Goal: Task Accomplishment & Management: Use online tool/utility

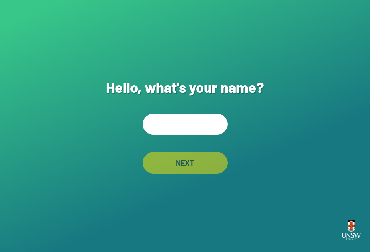
click at [191, 135] on input "text" at bounding box center [185, 124] width 85 height 21
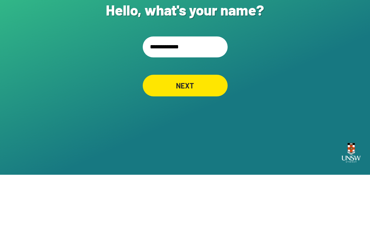
type input "**********"
click at [207, 152] on div "NEXT" at bounding box center [185, 163] width 85 height 22
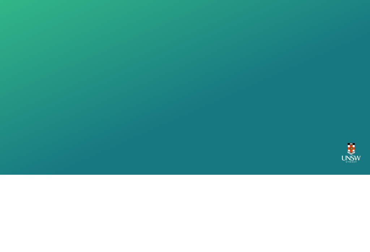
scroll to position [11, 0]
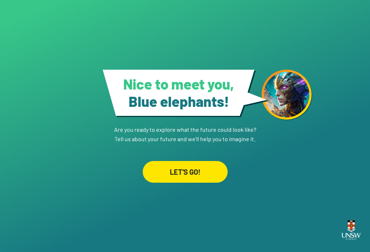
click at [207, 165] on div "LET'S GO!" at bounding box center [185, 172] width 85 height 22
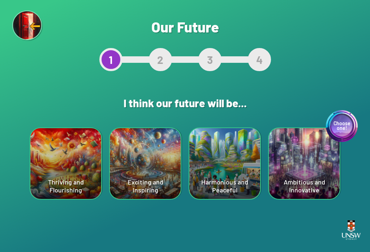
click at [87, 169] on div "Thriving and Flourishing" at bounding box center [65, 163] width 71 height 71
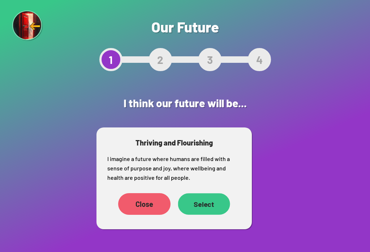
click at [213, 213] on div "Select" at bounding box center [204, 204] width 52 height 22
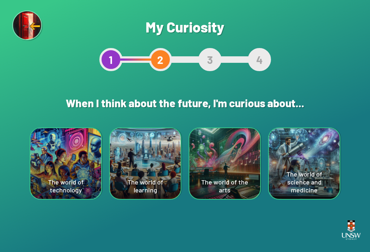
click at [68, 154] on div "The world of technology" at bounding box center [65, 163] width 71 height 71
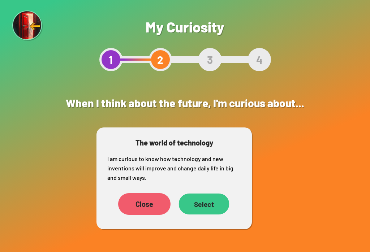
click at [206, 200] on div "Select" at bounding box center [204, 204] width 51 height 21
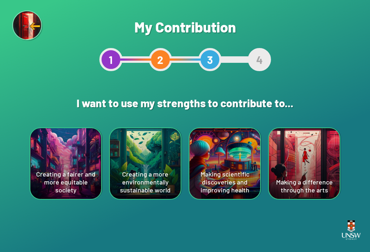
click at [61, 131] on div "Creating a fairer and more equitable society" at bounding box center [65, 163] width 71 height 71
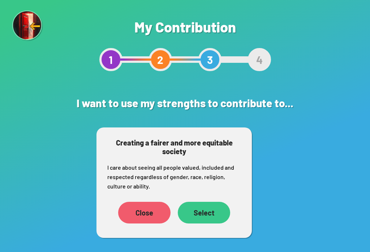
click at [211, 220] on div "Select" at bounding box center [204, 213] width 52 height 22
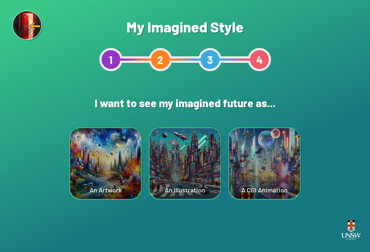
click at [278, 167] on div "A CGI Animation" at bounding box center [264, 163] width 71 height 71
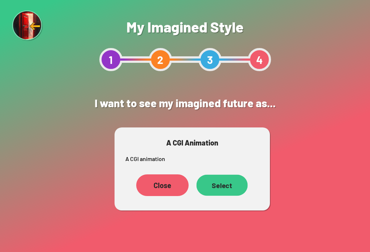
click at [228, 192] on div "Select" at bounding box center [221, 185] width 51 height 21
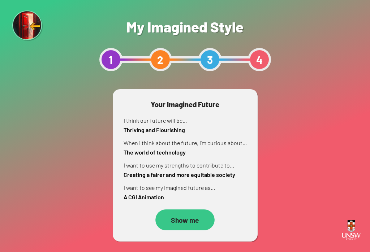
click at [181, 224] on div "Show me" at bounding box center [184, 219] width 59 height 21
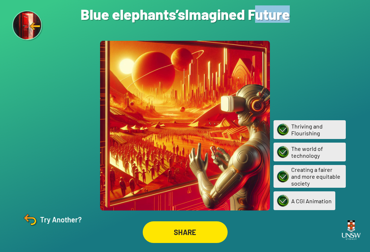
click at [329, 65] on div "Are you sure? You are about to restart the questions. Your current ‘Imagined Fu…" at bounding box center [185, 126] width 370 height 252
click at [38, 228] on img at bounding box center [29, 219] width 17 height 17
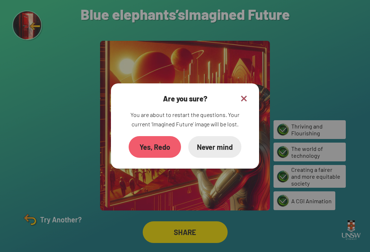
click at [162, 157] on div "Yes, Redo" at bounding box center [155, 147] width 52 height 22
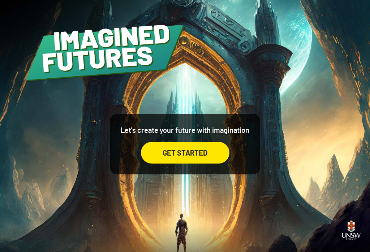
click at [204, 158] on div "GET STARTED" at bounding box center [185, 153] width 88 height 22
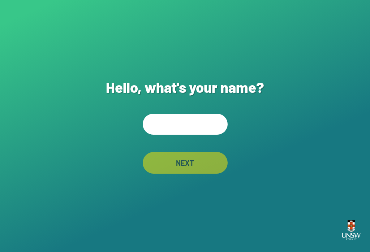
click at [196, 133] on input "text" at bounding box center [185, 124] width 85 height 21
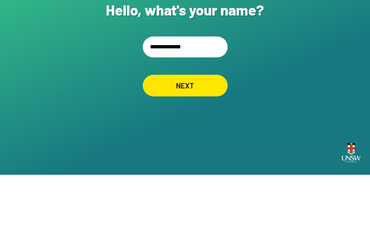
type input "**********"
click at [211, 152] on div "NEXT" at bounding box center [185, 163] width 85 height 22
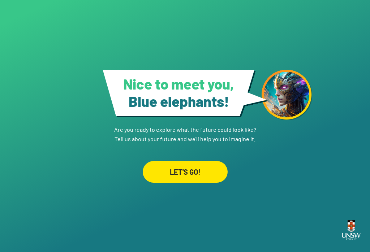
click at [204, 166] on div "LET'S GO!" at bounding box center [185, 172] width 85 height 22
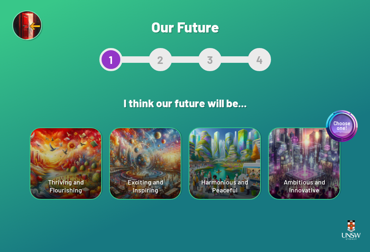
click at [224, 173] on div "Harmonious and Peaceful" at bounding box center [224, 163] width 71 height 71
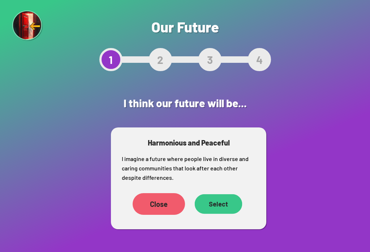
click at [220, 214] on div "Select" at bounding box center [219, 204] width 48 height 20
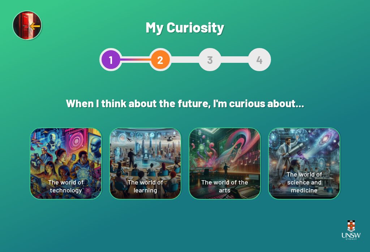
click at [219, 168] on div "The world of the arts" at bounding box center [224, 163] width 71 height 71
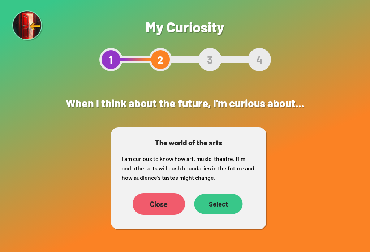
click at [218, 213] on div "Select" at bounding box center [218, 204] width 48 height 20
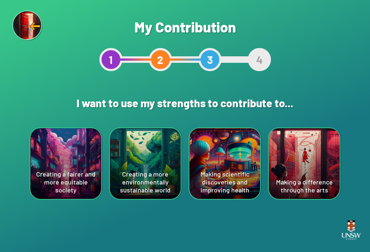
click at [325, 157] on div "Making a difference through the arts" at bounding box center [304, 163] width 71 height 71
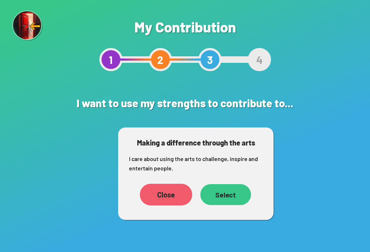
click at [225, 199] on div "Select" at bounding box center [225, 194] width 51 height 21
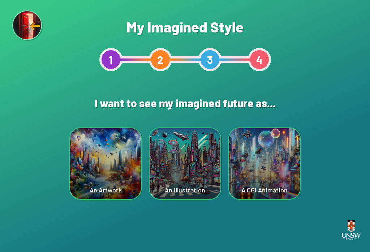
click at [93, 162] on div "An Artwork" at bounding box center [105, 163] width 71 height 71
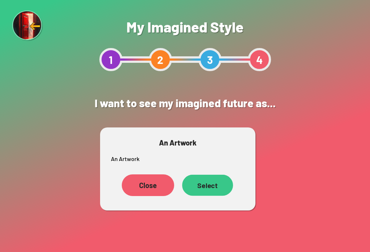
click at [206, 188] on div "Select" at bounding box center [207, 185] width 51 height 21
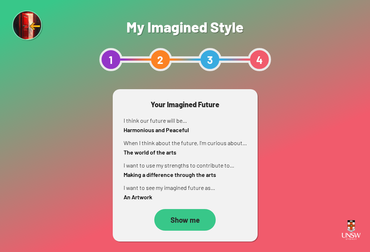
click at [173, 215] on div "Show me" at bounding box center [184, 220] width 61 height 22
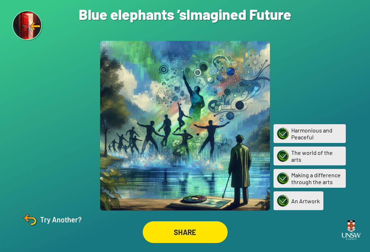
click at [46, 226] on div "Try Another?" at bounding box center [51, 219] width 60 height 17
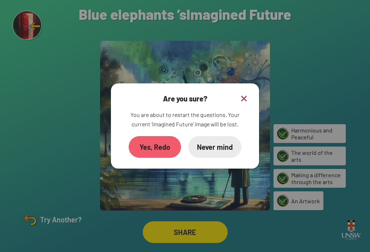
click at [151, 150] on div "Yes, Redo" at bounding box center [155, 147] width 52 height 22
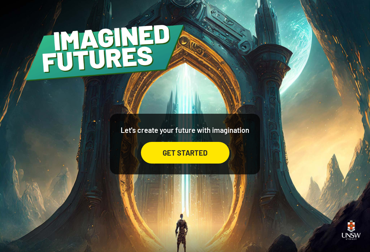
click at [203, 164] on div "GET STARTED" at bounding box center [185, 153] width 88 height 22
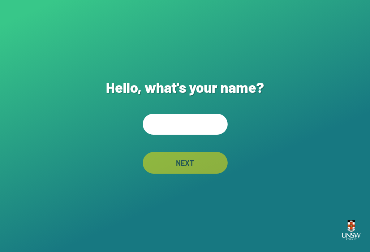
click at [209, 129] on input "text" at bounding box center [185, 124] width 85 height 21
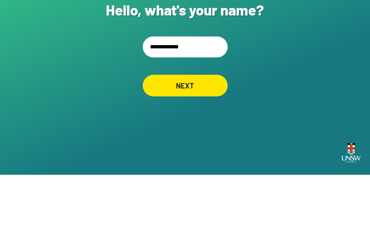
type input "**********"
click at [203, 152] on div "NEXT" at bounding box center [185, 163] width 85 height 22
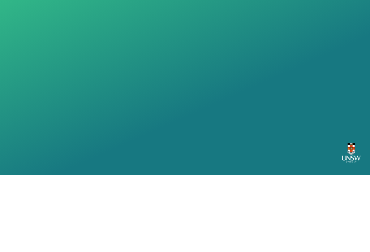
scroll to position [11, 0]
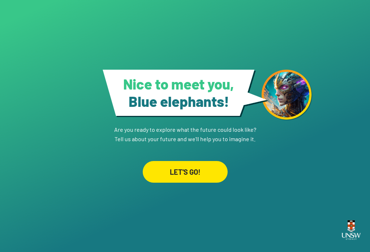
click at [215, 164] on div "LET'S GO!" at bounding box center [185, 172] width 85 height 22
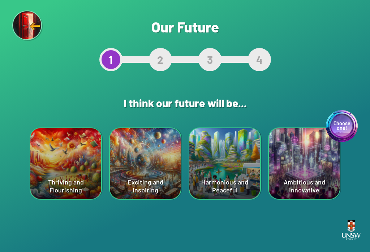
click at [300, 160] on div "Choose one! Ambitious and Innovative" at bounding box center [304, 163] width 71 height 71
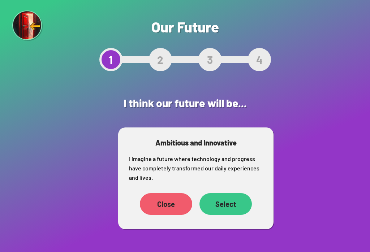
click at [226, 206] on div "Select" at bounding box center [225, 204] width 52 height 22
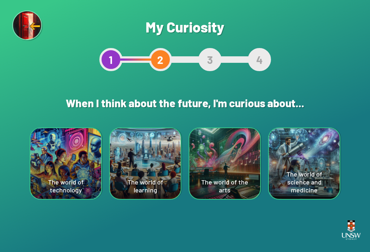
click at [50, 149] on div "The world of technology" at bounding box center [65, 163] width 71 height 71
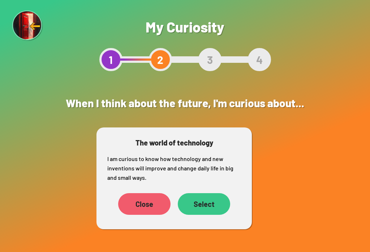
click at [208, 209] on div "Select" at bounding box center [204, 204] width 52 height 22
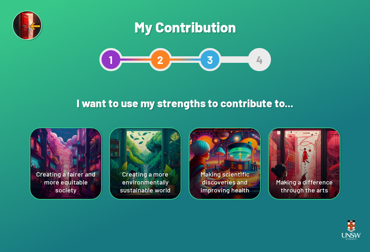
click at [229, 166] on div "Making scientific discoveries and improving health" at bounding box center [224, 163] width 71 height 71
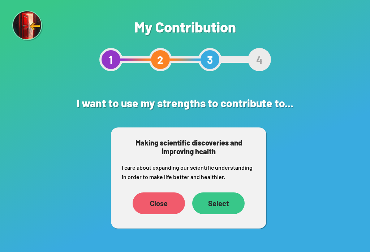
click at [169, 206] on div "Close" at bounding box center [159, 203] width 52 height 22
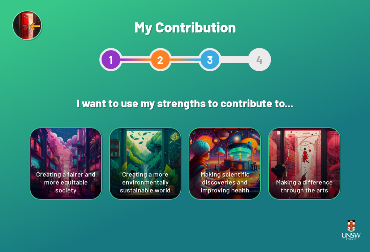
click at [236, 153] on div "Making scientific discoveries and improving health" at bounding box center [224, 163] width 71 height 71
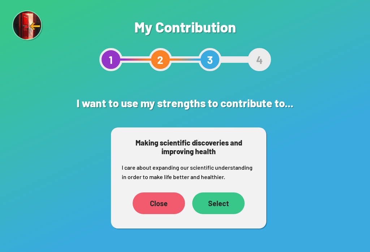
click at [226, 213] on div "Select" at bounding box center [218, 203] width 52 height 22
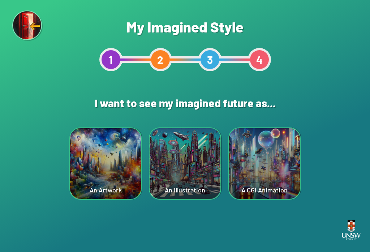
click at [197, 176] on div "An Illustration" at bounding box center [185, 163] width 71 height 71
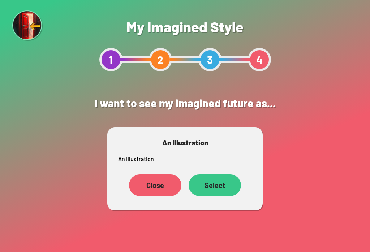
click at [161, 179] on div "Close" at bounding box center [155, 185] width 52 height 22
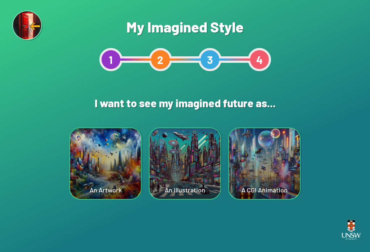
click at [205, 165] on div "An Illustration" at bounding box center [185, 163] width 71 height 71
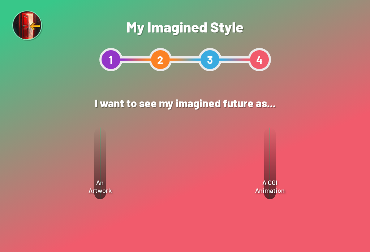
click at [223, 190] on div "Select" at bounding box center [215, 185] width 52 height 22
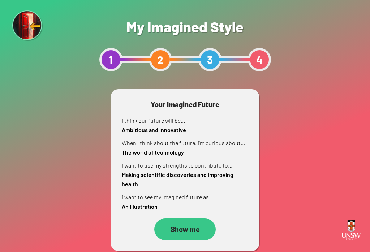
click at [199, 230] on div "Show me" at bounding box center [184, 229] width 61 height 22
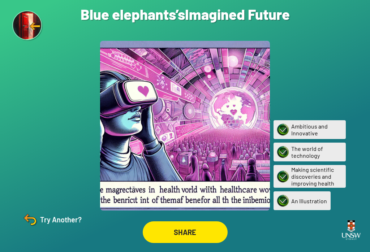
click at [49, 249] on div "Are you sure? You are about to restart the questions. Your current ‘Imagined Fu…" at bounding box center [185, 126] width 370 height 252
click at [34, 228] on img at bounding box center [29, 219] width 17 height 17
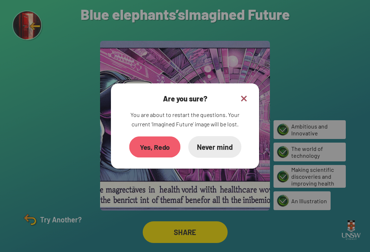
click at [157, 152] on div "Yes, Redo" at bounding box center [154, 147] width 51 height 21
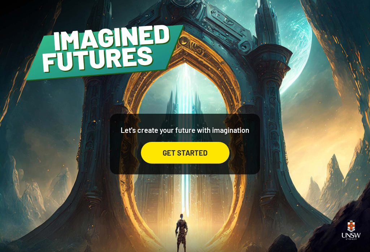
click at [199, 164] on div "GET STARTED" at bounding box center [185, 153] width 88 height 22
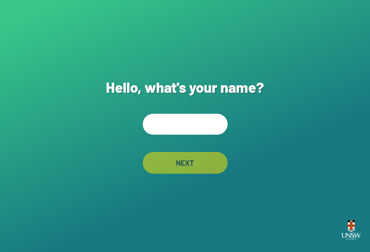
click at [203, 126] on input "text" at bounding box center [185, 124] width 85 height 21
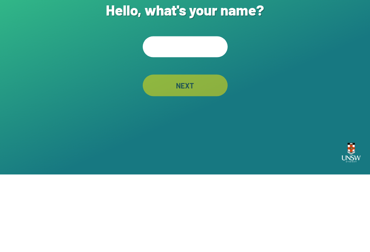
type input "*"
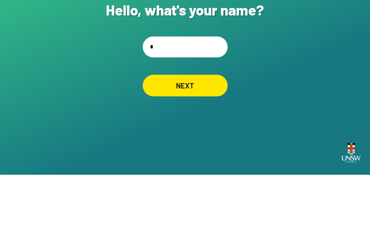
scroll to position [11, 0]
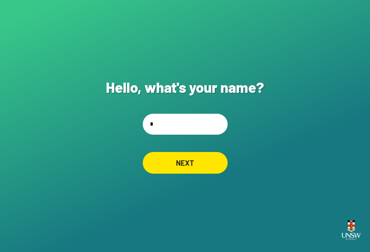
click at [207, 162] on div "NEXT" at bounding box center [185, 163] width 85 height 22
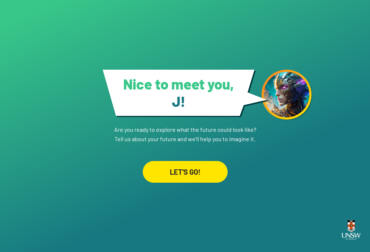
click at [198, 172] on div "LET'S GO!" at bounding box center [185, 172] width 85 height 22
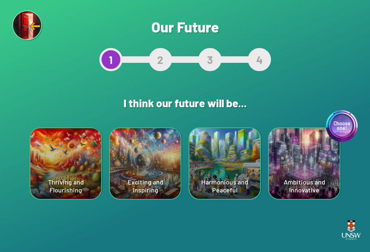
click at [319, 166] on div "Choose one! Ambitious and Innovative" at bounding box center [304, 163] width 71 height 71
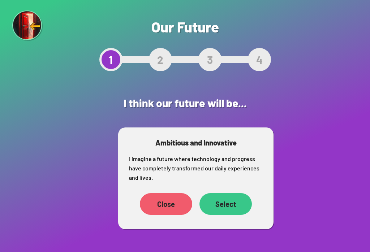
click at [229, 202] on div "Select" at bounding box center [225, 204] width 52 height 22
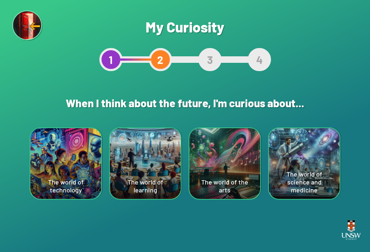
click at [69, 174] on div "The world of technology" at bounding box center [65, 163] width 71 height 71
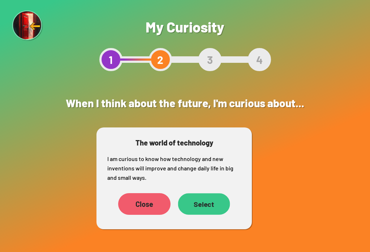
click at [215, 205] on div "Select" at bounding box center [204, 204] width 52 height 22
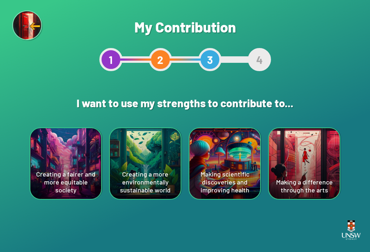
click at [236, 188] on div "Making scientific discoveries and improving health" at bounding box center [224, 163] width 71 height 71
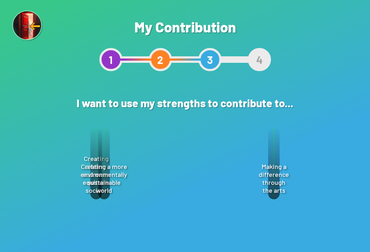
click at [229, 202] on div "Select" at bounding box center [218, 203] width 52 height 22
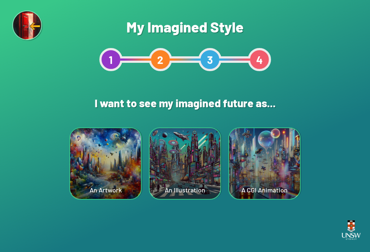
click at [108, 153] on div "An Artwork" at bounding box center [105, 163] width 71 height 71
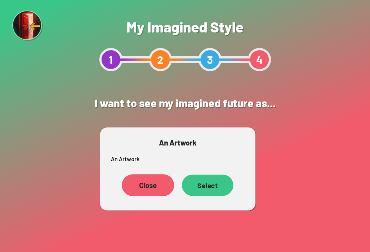
click at [211, 187] on div "Select" at bounding box center [208, 185] width 52 height 21
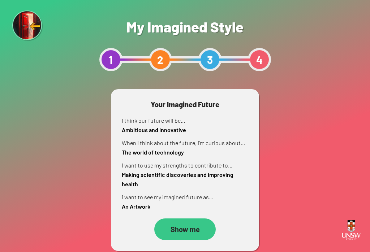
click at [189, 229] on div "Show me" at bounding box center [184, 229] width 61 height 22
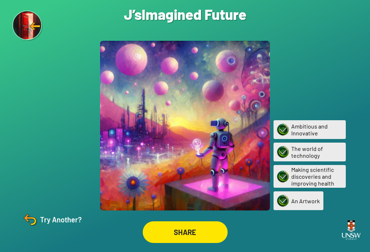
click at [59, 228] on div "Try Another?" at bounding box center [51, 219] width 60 height 17
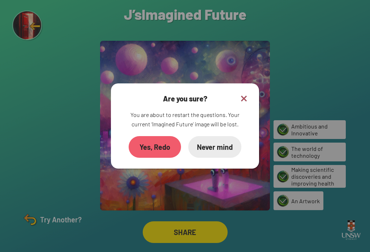
click at [161, 155] on div "Yes, Redo" at bounding box center [155, 147] width 52 height 22
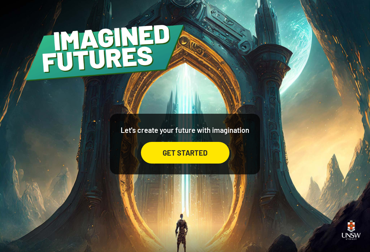
click at [208, 156] on div "GET STARTED" at bounding box center [185, 153] width 88 height 22
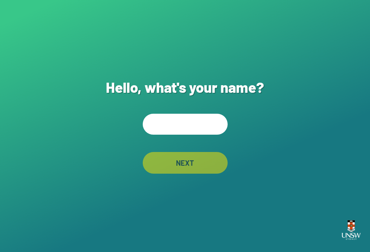
click at [191, 130] on input "text" at bounding box center [185, 124] width 85 height 21
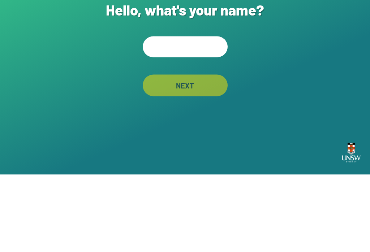
type input "*"
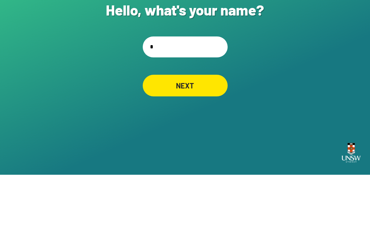
click at [201, 152] on div "NEXT" at bounding box center [185, 163] width 85 height 22
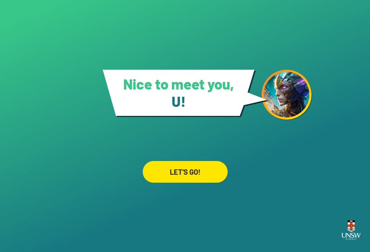
click at [199, 166] on div "LET'S GO!" at bounding box center [185, 172] width 85 height 22
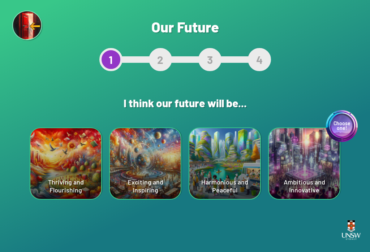
click at [307, 170] on div "Choose one! Ambitious and Innovative" at bounding box center [304, 163] width 71 height 71
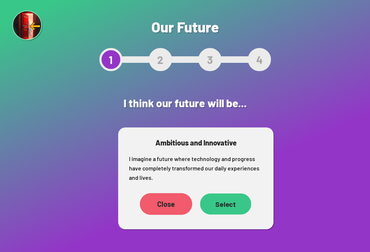
click at [226, 210] on div "Select" at bounding box center [225, 204] width 51 height 21
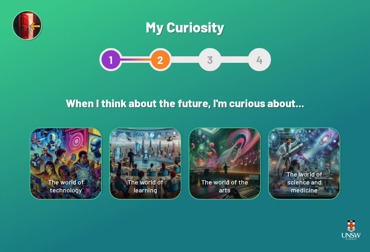
click at [64, 152] on div "The world of technology" at bounding box center [65, 163] width 71 height 71
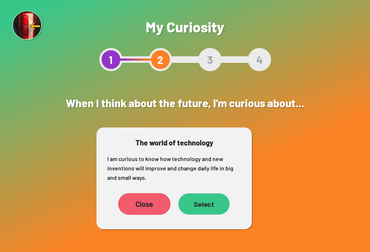
click at [212, 207] on div "Select" at bounding box center [203, 204] width 51 height 21
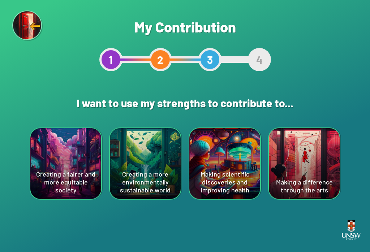
click at [244, 164] on div "Making scientific discoveries and improving health" at bounding box center [224, 163] width 71 height 71
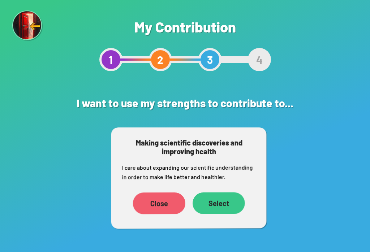
click at [236, 203] on div "Select" at bounding box center [218, 203] width 52 height 22
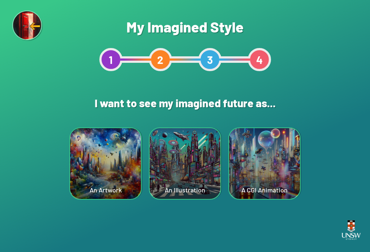
click at [283, 176] on div "A CGI Animation" at bounding box center [264, 163] width 71 height 71
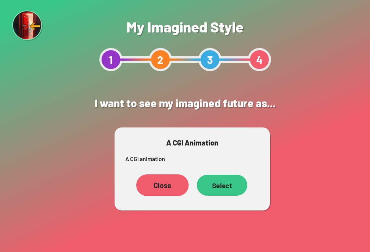
click at [227, 188] on div "Select" at bounding box center [222, 185] width 51 height 21
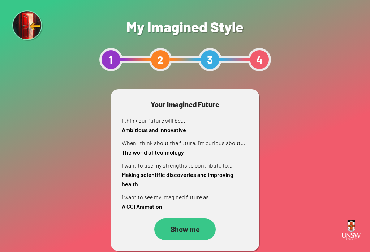
click at [197, 226] on div "Show me" at bounding box center [184, 229] width 61 height 22
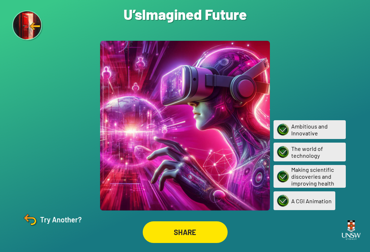
click at [25, 11] on img at bounding box center [27, 25] width 31 height 31
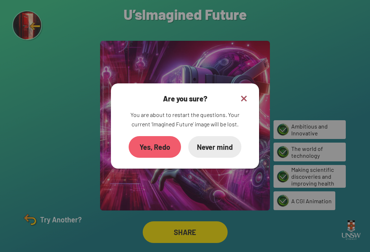
click at [247, 103] on img at bounding box center [243, 98] width 9 height 9
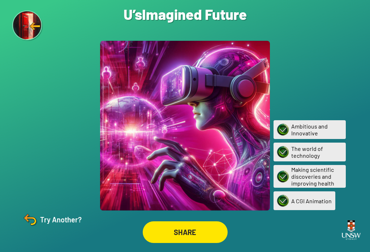
click at [45, 228] on div "Try Another?" at bounding box center [51, 219] width 60 height 17
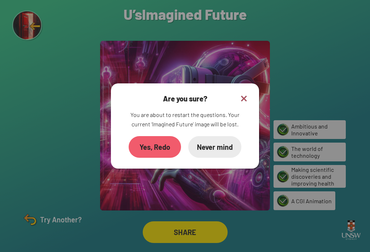
click at [160, 155] on div "Yes, Redo" at bounding box center [155, 147] width 52 height 22
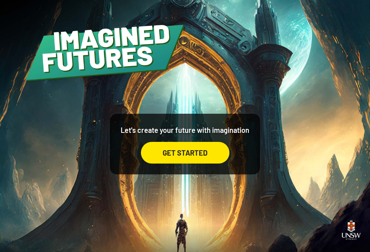
click at [166, 160] on div "GET STARTED" at bounding box center [185, 153] width 88 height 22
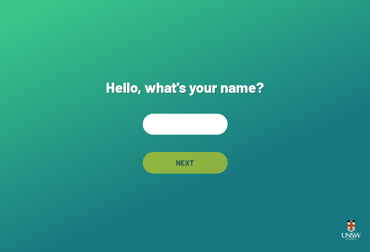
click at [161, 125] on input "text" at bounding box center [185, 124] width 85 height 21
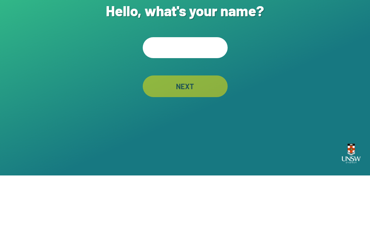
type input "*"
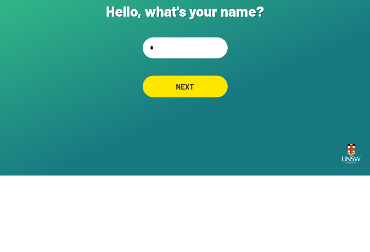
scroll to position [11, 0]
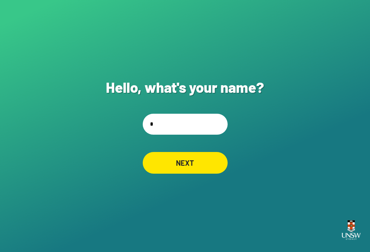
click at [205, 167] on div "NEXT" at bounding box center [185, 163] width 85 height 22
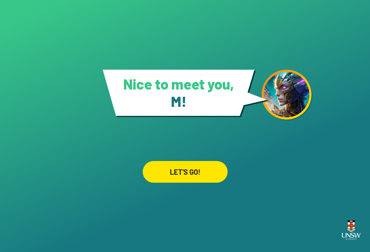
click at [205, 178] on div "LET'S GO!" at bounding box center [185, 172] width 85 height 22
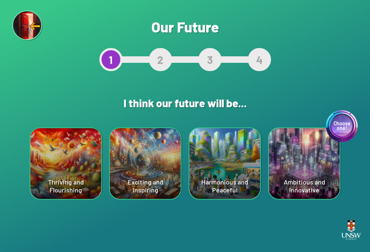
click at [151, 175] on div "Exciting and Inspiring" at bounding box center [145, 163] width 71 height 71
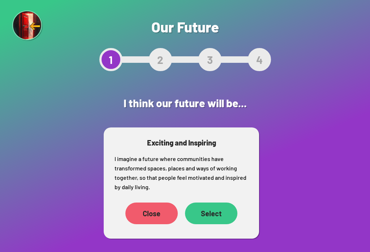
click at [215, 212] on div "Select" at bounding box center [211, 214] width 52 height 22
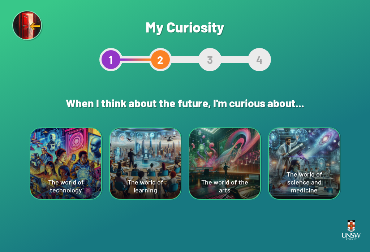
click at [155, 173] on div "The world of learning" at bounding box center [145, 163] width 71 height 71
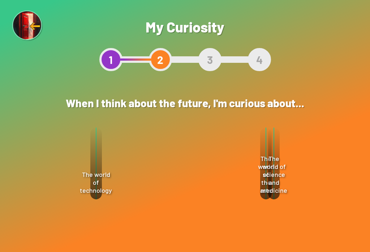
click at [219, 219] on div "Select" at bounding box center [211, 223] width 52 height 22
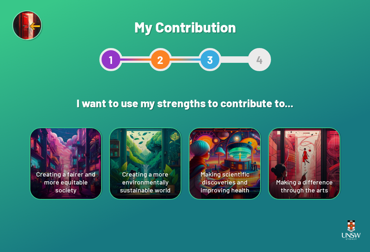
click at [148, 167] on div "Creating a more environmentally sustainable world" at bounding box center [145, 163] width 71 height 71
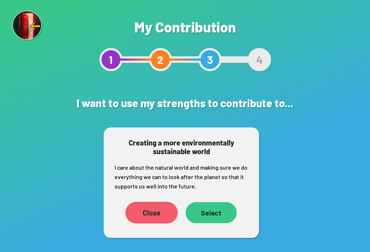
click at [212, 215] on div "Select" at bounding box center [211, 212] width 51 height 21
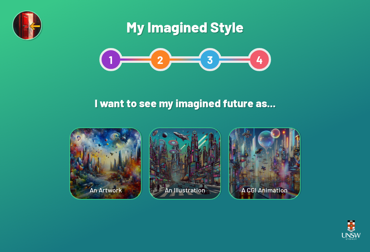
click at [192, 170] on div "An Illustration" at bounding box center [185, 163] width 71 height 71
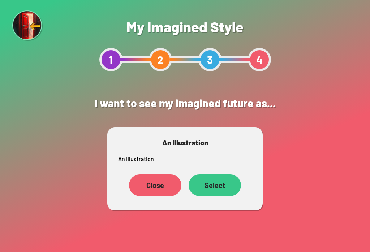
click at [166, 186] on div "Close" at bounding box center [155, 185] width 52 height 22
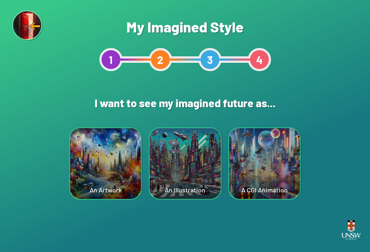
click at [102, 171] on div "An Artwork" at bounding box center [105, 163] width 70 height 71
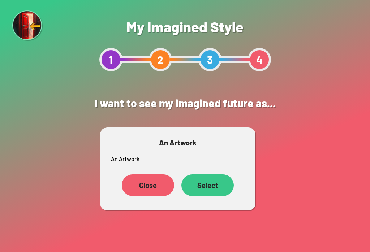
click at [217, 186] on div "Select" at bounding box center [207, 185] width 52 height 22
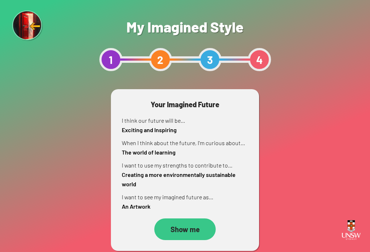
click at [187, 231] on div "Show me" at bounding box center [184, 229] width 61 height 22
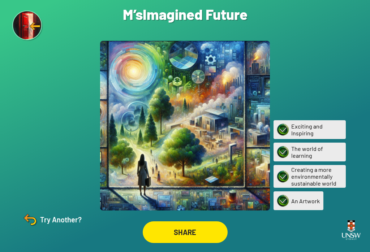
click at [58, 228] on div "Try Another?" at bounding box center [51, 219] width 60 height 17
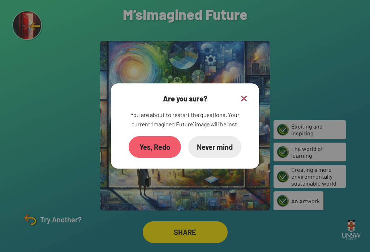
click at [155, 158] on div "Yes, Redo" at bounding box center [155, 147] width 52 height 22
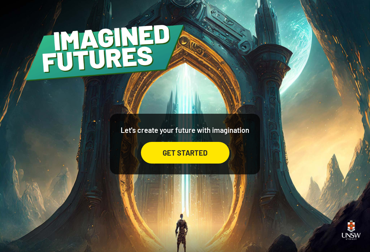
click at [201, 164] on div "GET STARTED" at bounding box center [185, 153] width 88 height 22
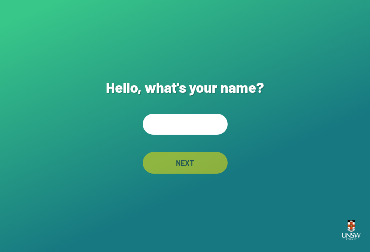
click at [199, 131] on input "text" at bounding box center [185, 124] width 85 height 21
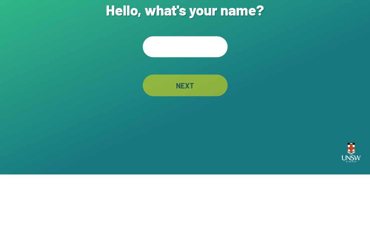
type input "*"
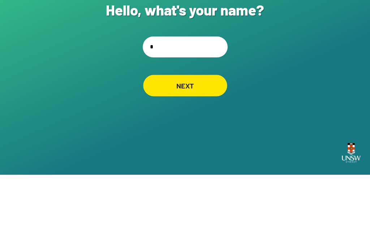
click at [198, 152] on div "NEXT" at bounding box center [185, 162] width 84 height 21
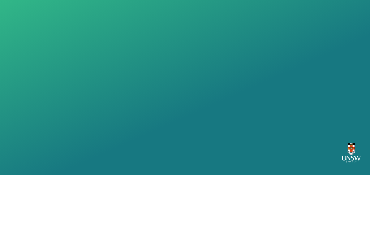
scroll to position [11, 0]
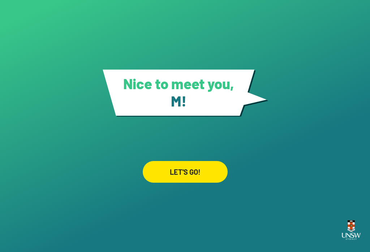
click at [201, 170] on div "LET'S GO!" at bounding box center [185, 172] width 85 height 22
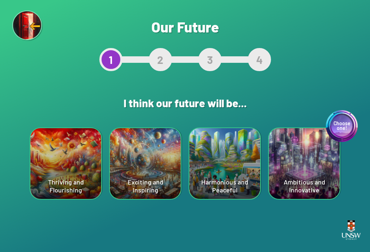
click at [160, 183] on div "Exciting and Inspiring" at bounding box center [145, 163] width 71 height 71
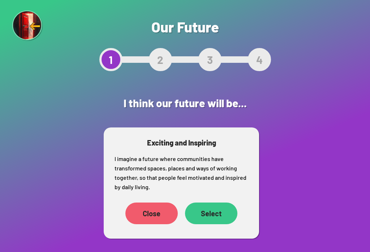
click at [222, 212] on div "Select" at bounding box center [211, 214] width 52 height 22
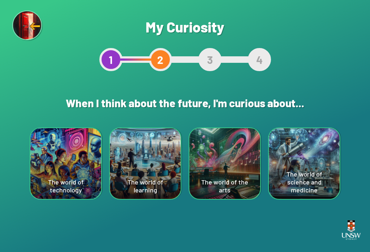
click at [317, 180] on div "The world of science and medicine" at bounding box center [304, 163] width 71 height 71
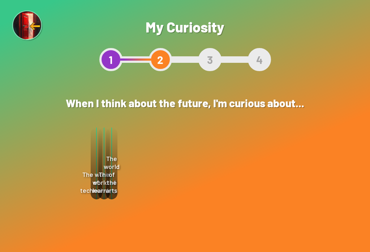
click at [237, 204] on div "Select" at bounding box center [226, 204] width 52 height 22
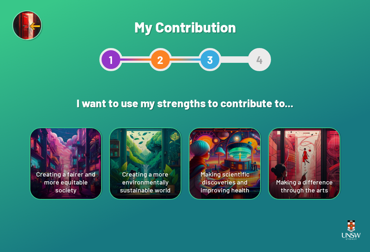
click at [64, 160] on div "Creating a fairer and more equitable society" at bounding box center [65, 163] width 71 height 71
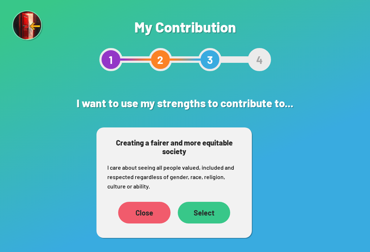
click at [207, 209] on div "Select" at bounding box center [204, 213] width 52 height 22
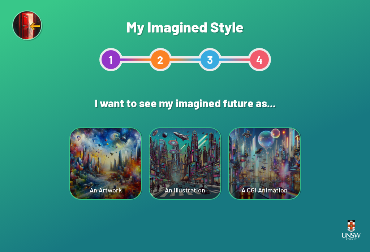
click at [100, 177] on div "An Artwork" at bounding box center [105, 163] width 71 height 71
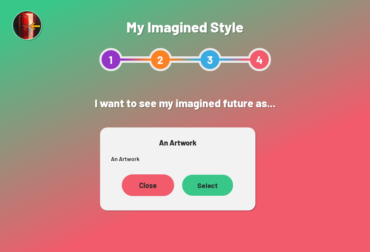
click at [219, 186] on div "Select" at bounding box center [207, 185] width 51 height 21
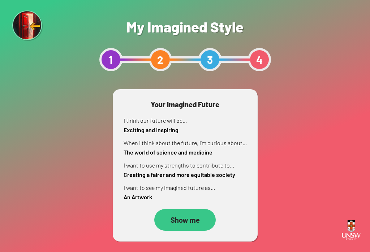
click at [203, 217] on div "Show me" at bounding box center [184, 220] width 61 height 22
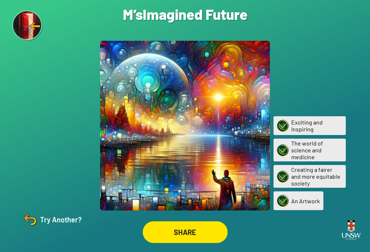
click at [51, 218] on div "Are you sure? You are about to restart the questions. Your current ‘Imagined Fu…" at bounding box center [185, 126] width 370 height 252
click at [52, 228] on div "Try Another?" at bounding box center [51, 219] width 60 height 17
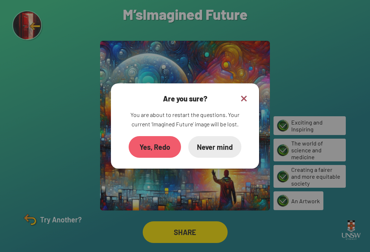
click at [161, 152] on div "Yes, Redo" at bounding box center [155, 147] width 52 height 22
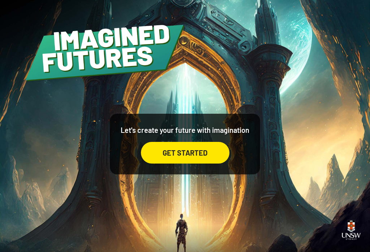
click at [201, 157] on div "GET STARTED" at bounding box center [185, 153] width 88 height 22
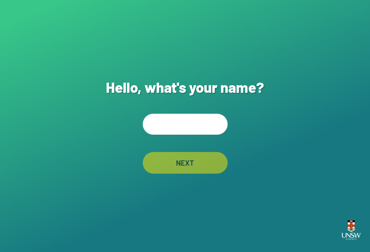
click at [200, 132] on input "text" at bounding box center [185, 124] width 85 height 21
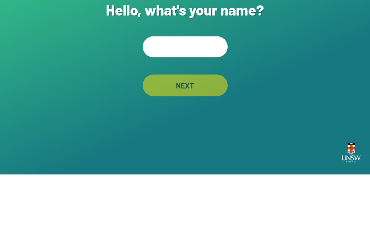
type input "*"
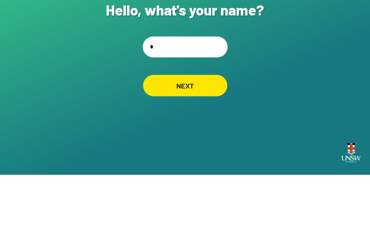
click at [200, 152] on div "NEXT" at bounding box center [185, 163] width 84 height 22
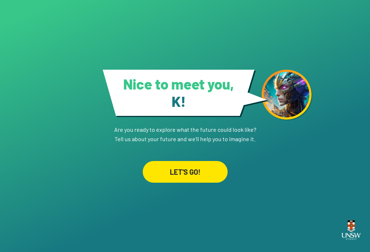
click at [196, 163] on div "LET'S GO!" at bounding box center [185, 172] width 85 height 22
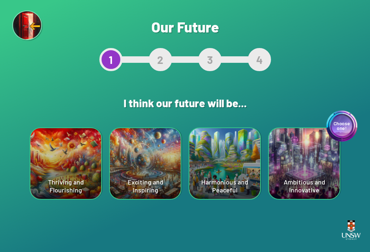
click at [307, 163] on div "Choose one! Ambitious and Innovative" at bounding box center [304, 163] width 71 height 71
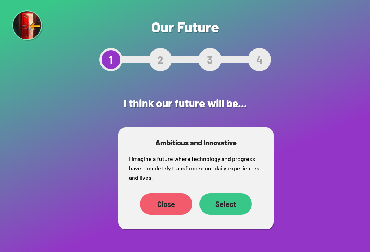
click at [229, 204] on div "Select" at bounding box center [225, 204] width 52 height 22
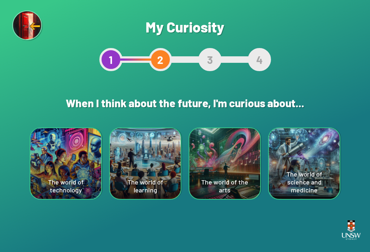
click at [55, 160] on div "The world of technology" at bounding box center [65, 163] width 71 height 71
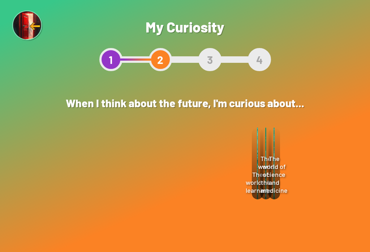
click at [204, 197] on div "Select" at bounding box center [203, 204] width 52 height 22
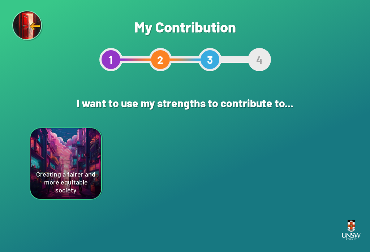
click at [212, 205] on div "Are you sure? This will reset your answers Yes, Redo Never mind My Contribution…" at bounding box center [185, 126] width 370 height 252
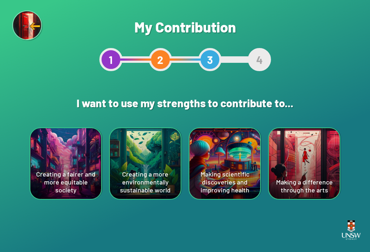
click at [154, 178] on div "Creating a more environmentally sustainable world" at bounding box center [145, 163] width 71 height 71
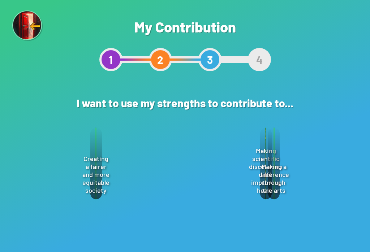
click at [221, 209] on div "Select" at bounding box center [211, 213] width 52 height 22
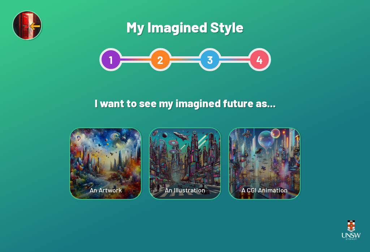
click at [260, 172] on div "A CGI Animation" at bounding box center [264, 163] width 71 height 71
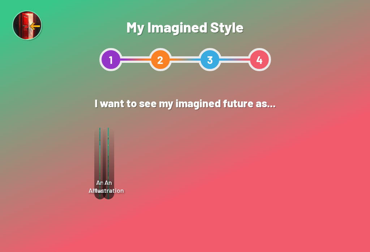
click at [226, 189] on div "Select" at bounding box center [223, 185] width 52 height 22
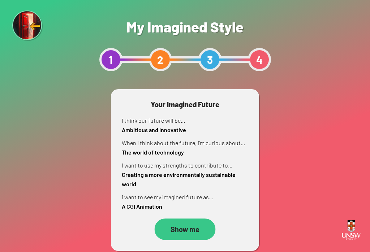
click at [189, 232] on div "Show me" at bounding box center [185, 229] width 61 height 22
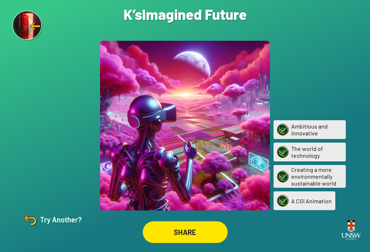
click at [37, 218] on div "Are you sure? You are about to restart the questions. Your current ‘Imagined Fu…" at bounding box center [185, 126] width 370 height 252
click at [47, 228] on div "Try Another?" at bounding box center [51, 219] width 60 height 17
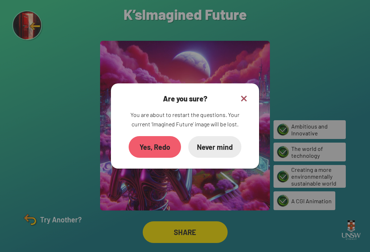
click at [162, 156] on div "Yes, Redo" at bounding box center [155, 147] width 52 height 22
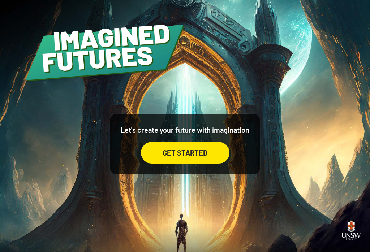
click at [202, 163] on div "GET STARTED" at bounding box center [185, 153] width 88 height 22
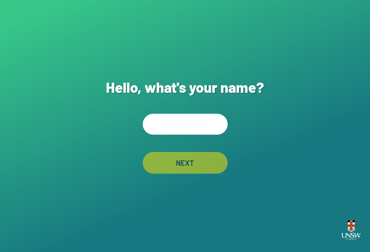
click at [203, 130] on input "text" at bounding box center [185, 124] width 85 height 21
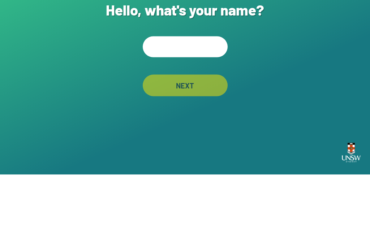
type input "*"
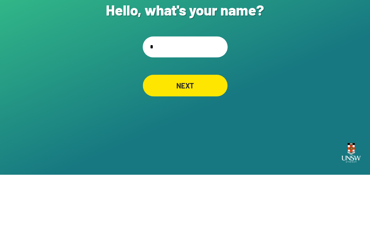
click at [199, 152] on div "NEXT" at bounding box center [185, 163] width 85 height 22
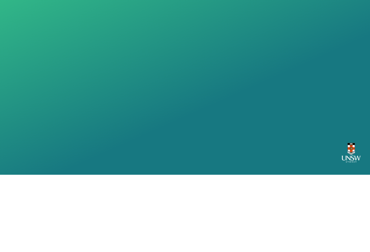
scroll to position [11, 0]
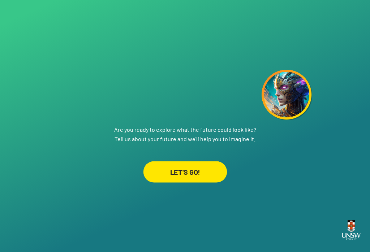
click at [202, 169] on div "LET'S GO!" at bounding box center [185, 171] width 84 height 21
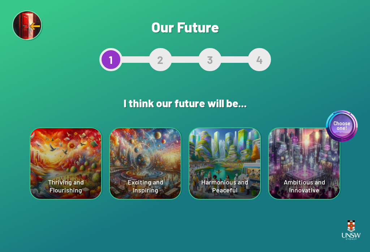
click at [308, 171] on div "Choose one! Ambitious and Innovative" at bounding box center [304, 163] width 71 height 71
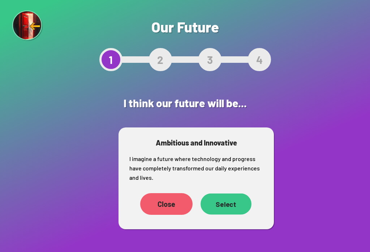
click at [228, 205] on div "Select" at bounding box center [225, 204] width 51 height 21
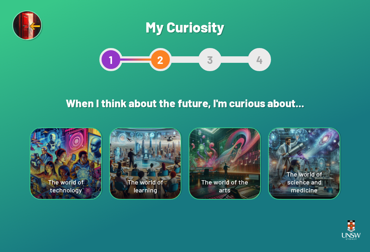
click at [133, 182] on div "The world of learning" at bounding box center [145, 163] width 71 height 71
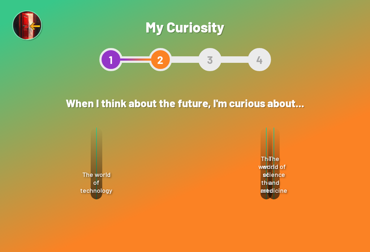
click at [218, 220] on div "Select" at bounding box center [211, 223] width 52 height 22
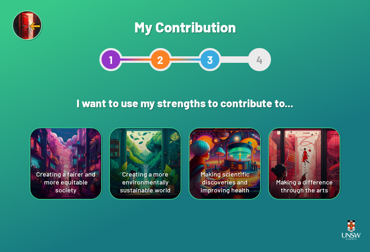
click at [294, 164] on div "Making a difference through the arts" at bounding box center [304, 163] width 71 height 71
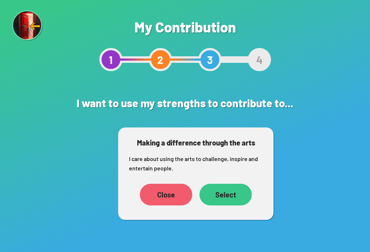
click at [232, 197] on div "Select" at bounding box center [225, 195] width 52 height 22
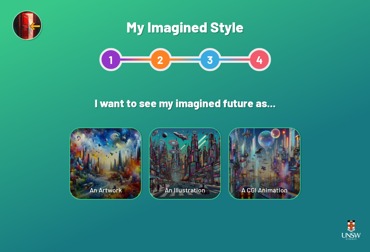
click at [266, 163] on div "A CGI Animation" at bounding box center [264, 163] width 71 height 71
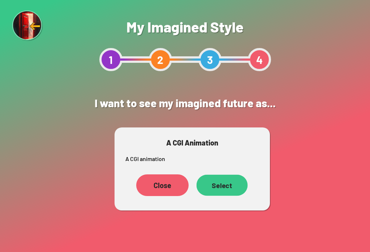
click at [226, 187] on div "Select" at bounding box center [221, 185] width 51 height 21
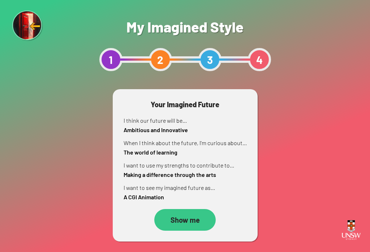
click at [196, 227] on div "Show me" at bounding box center [184, 220] width 61 height 22
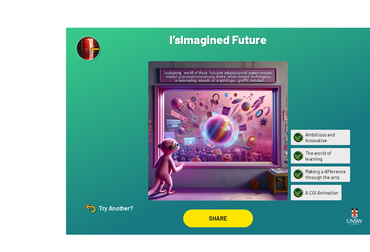
scroll to position [11, 0]
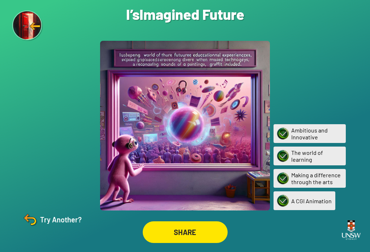
click at [209, 229] on div "SHARE" at bounding box center [185, 232] width 85 height 22
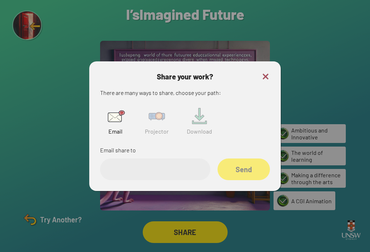
click at [160, 119] on img at bounding box center [156, 116] width 23 height 23
click at [170, 166] on input "text" at bounding box center [155, 170] width 110 height 22
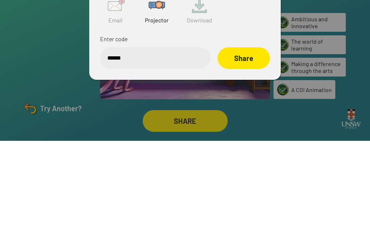
type input "******"
click at [248, 159] on div "Share" at bounding box center [243, 170] width 52 height 22
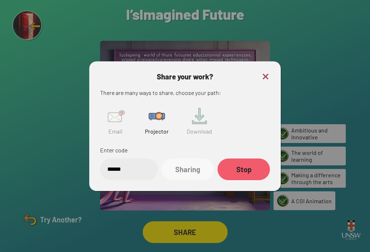
click at [271, 63] on div "Share your work? There are many ways to share, choose your path: Email Projecto…" at bounding box center [184, 126] width 191 height 130
click at [269, 72] on img at bounding box center [265, 76] width 9 height 9
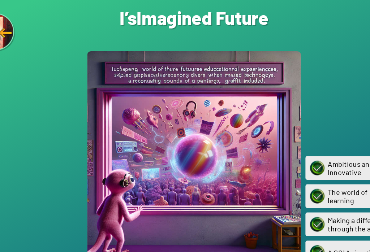
scroll to position [0, 0]
